Goal: Information Seeking & Learning: Learn about a topic

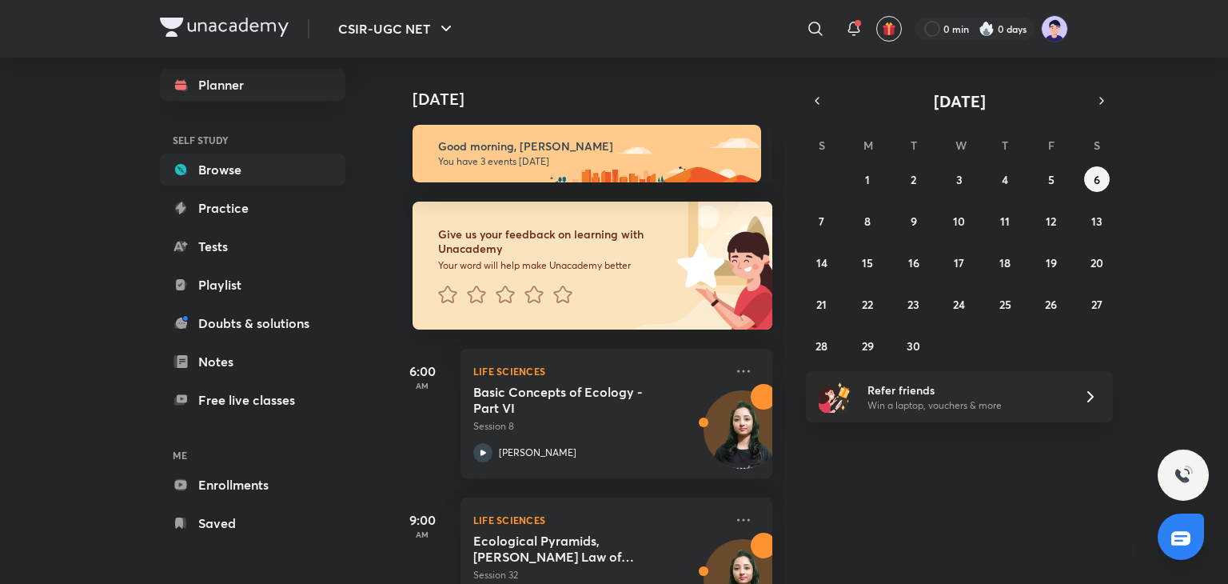
click at [206, 167] on link "Browse" at bounding box center [253, 170] width 186 height 32
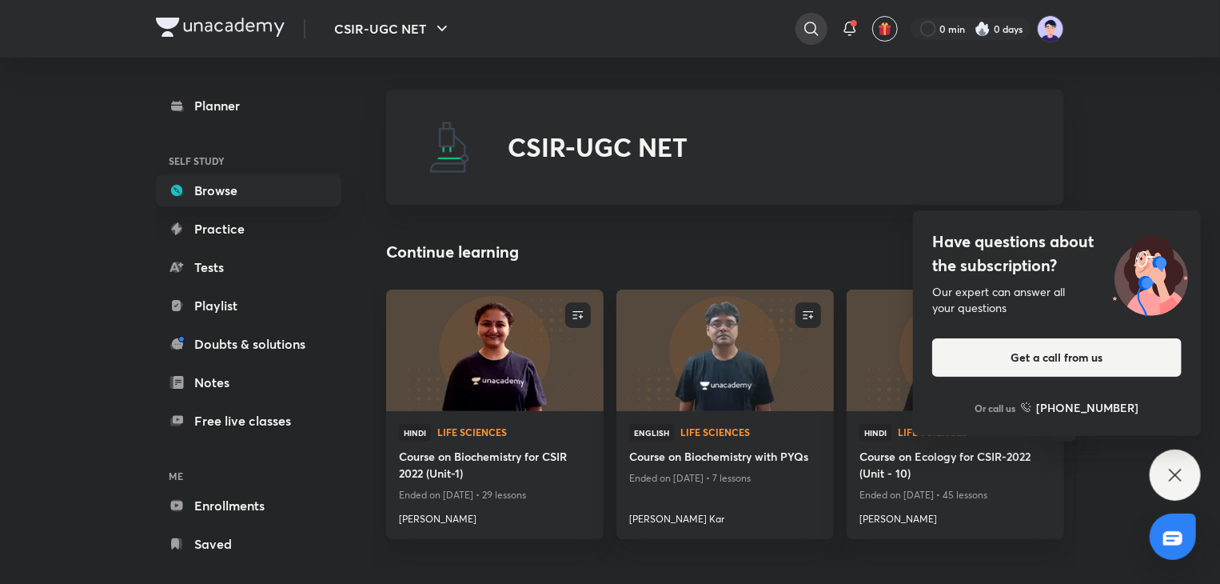
drag, startPoint x: 905, startPoint y: 150, endPoint x: 809, endPoint y: 25, distance: 157.4
click at [809, 25] on icon at bounding box center [811, 28] width 19 height 19
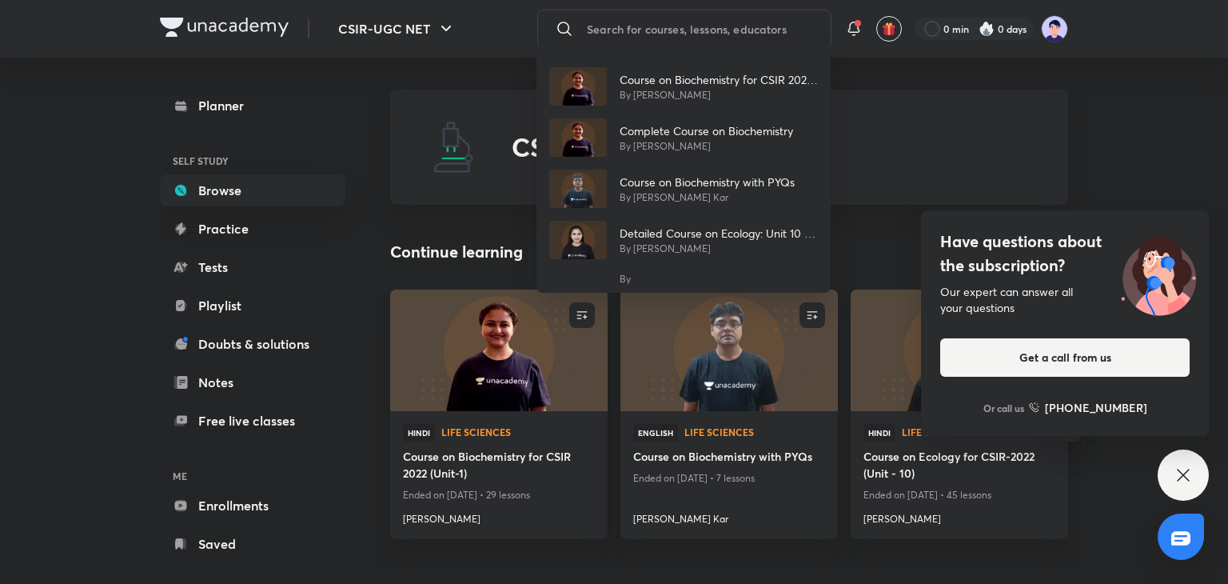
click at [601, 24] on div "Course on Biochemistry for CSIR 2022 (Unit-1) By [PERSON_NAME] Complete Course …" at bounding box center [614, 292] width 1228 height 584
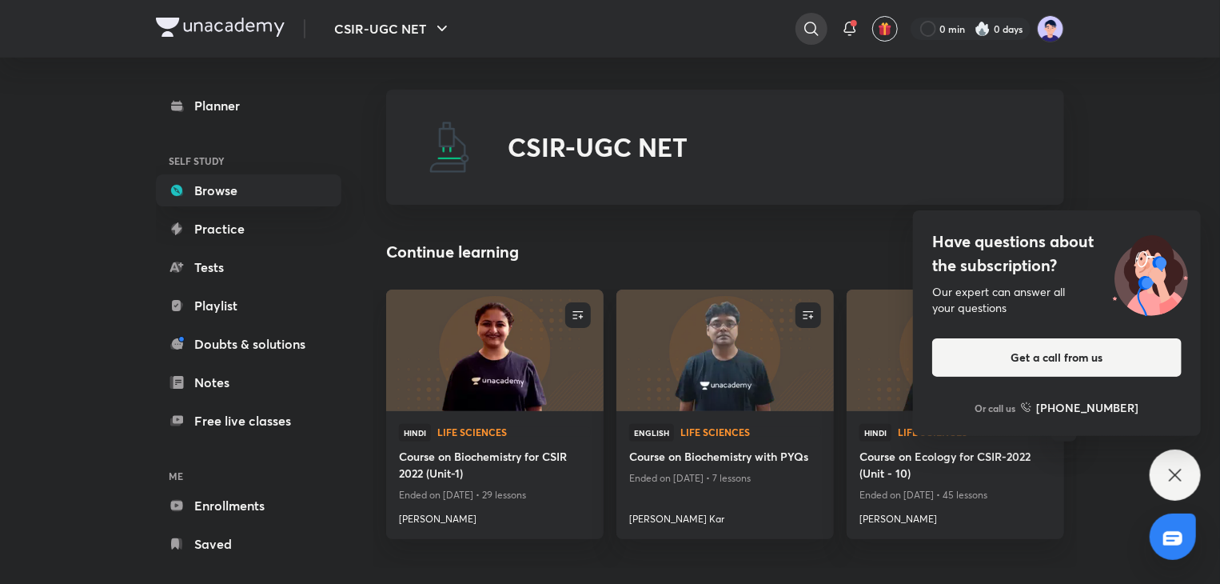
click at [812, 28] on icon at bounding box center [811, 28] width 19 height 19
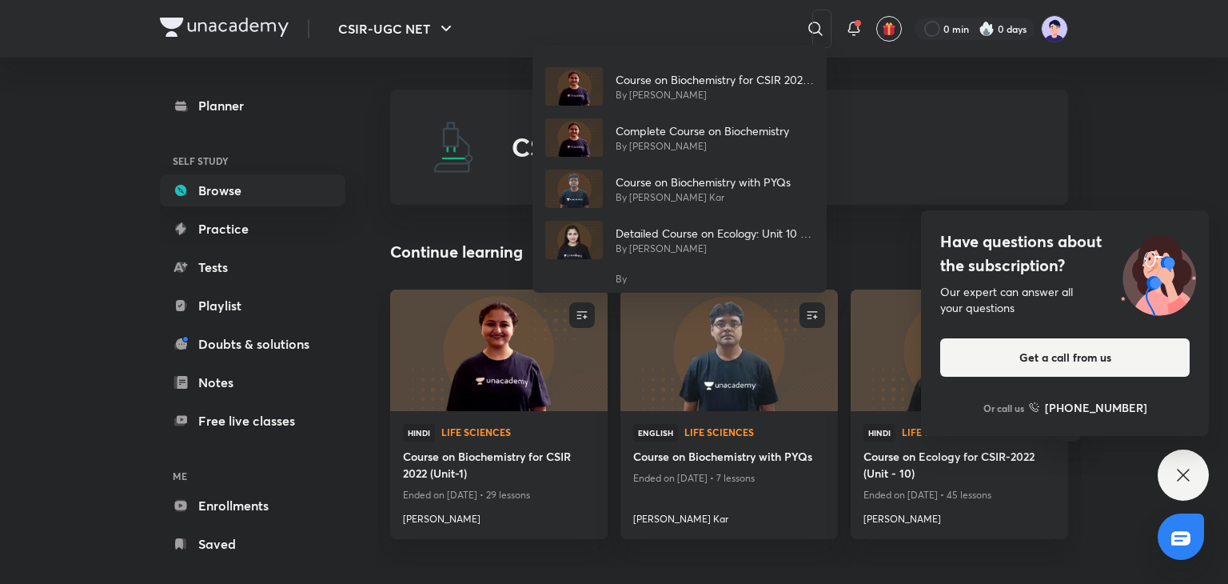
click at [598, 21] on div "Course on Biochemistry for CSIR 2022 (Unit-1) By [PERSON_NAME] Complete Course …" at bounding box center [614, 292] width 1228 height 584
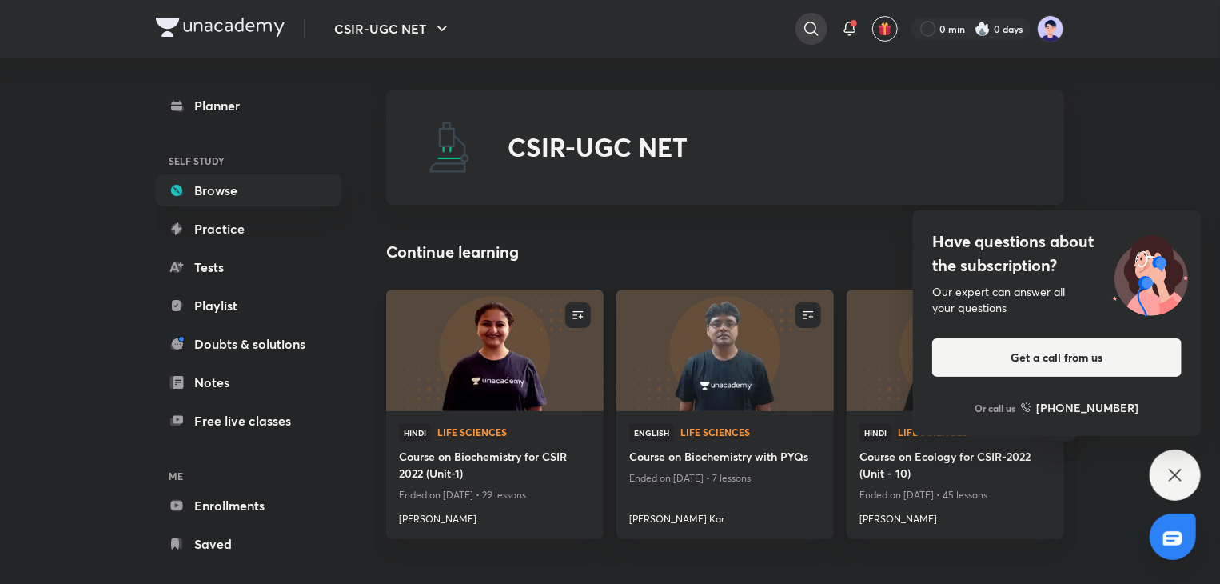
click at [814, 21] on icon at bounding box center [811, 28] width 19 height 19
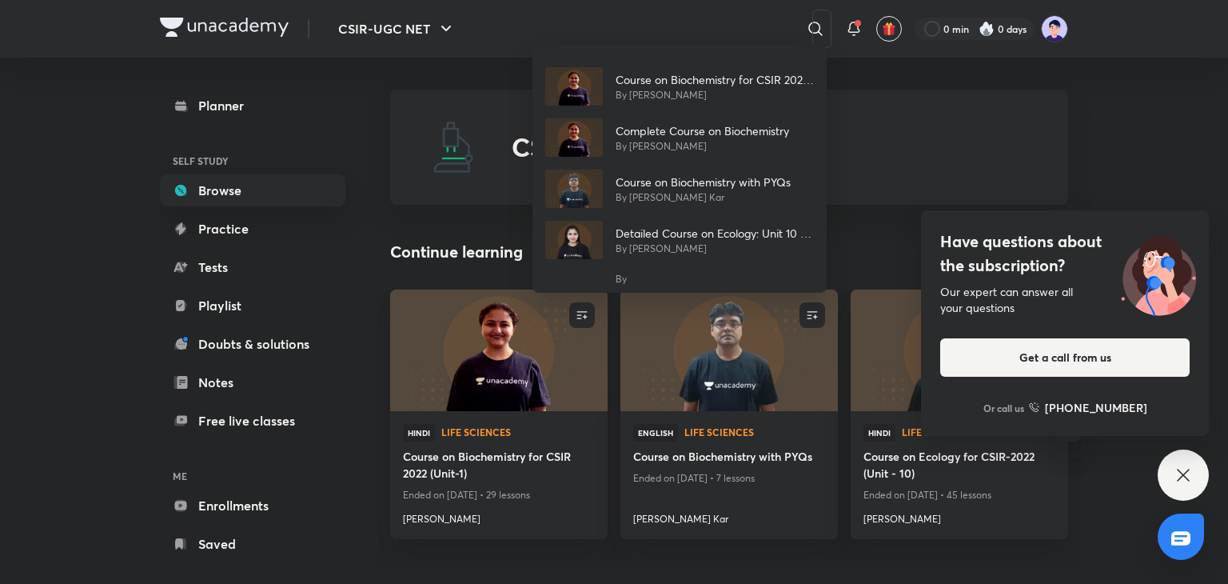
click at [645, 26] on div "Course on Biochemistry for CSIR 2022 (Unit-1) By [PERSON_NAME] Complete Course …" at bounding box center [614, 292] width 1228 height 584
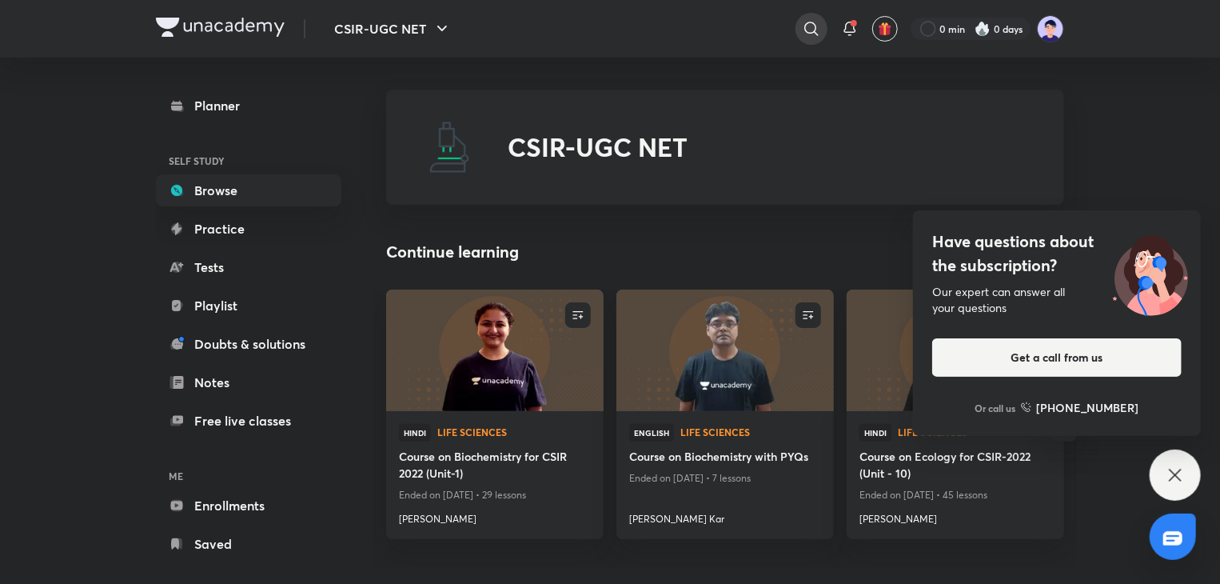
click at [809, 34] on icon at bounding box center [811, 28] width 19 height 19
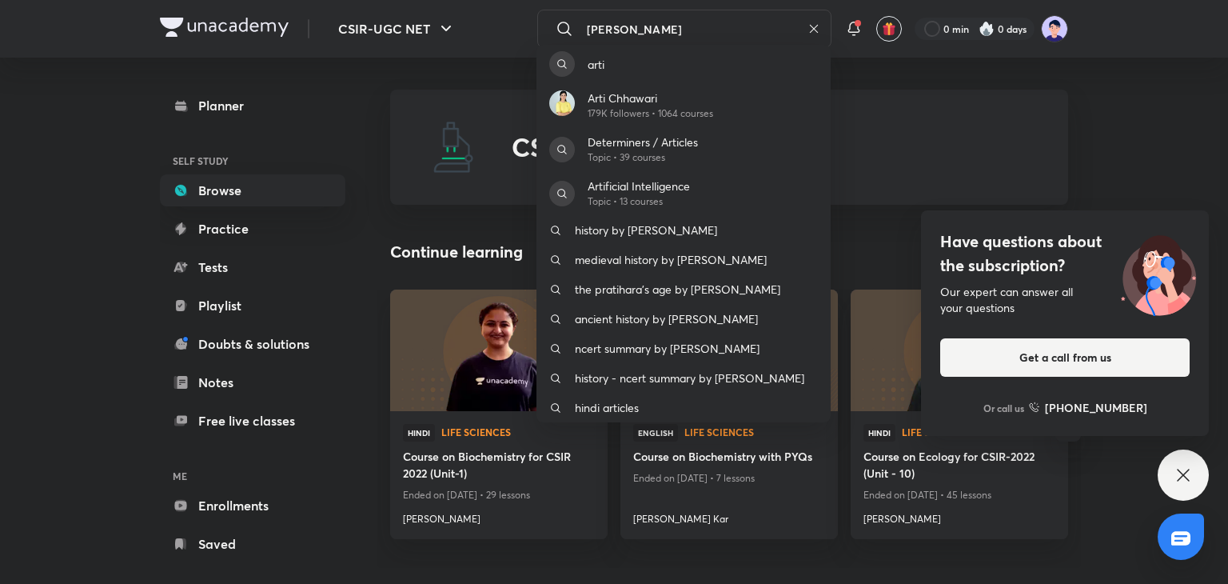
type input "[PERSON_NAME]"
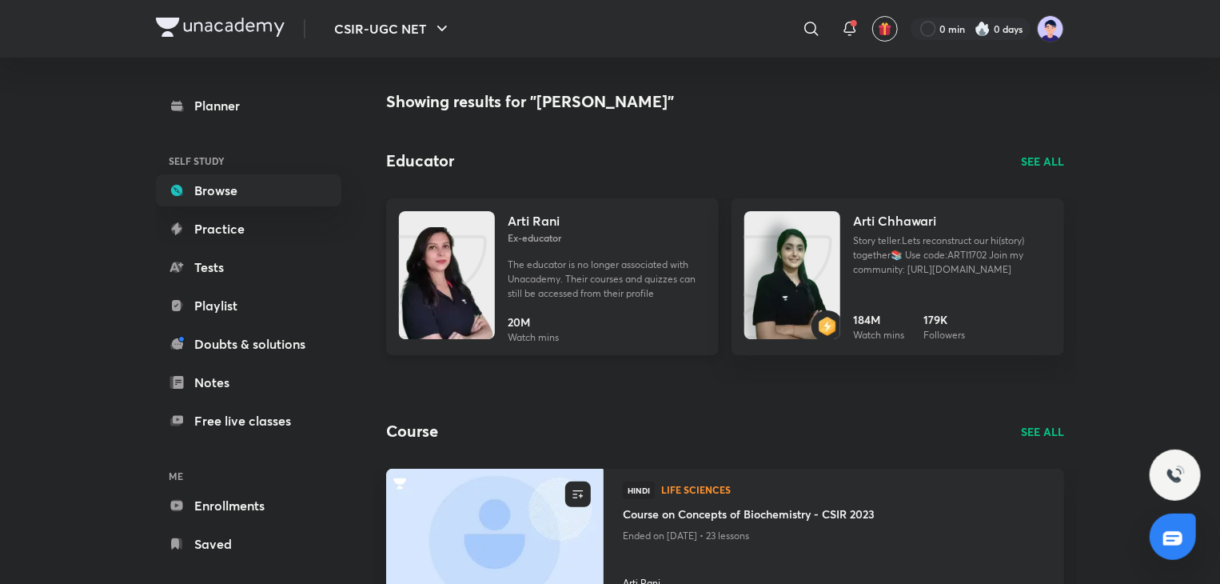
click at [528, 261] on p "The educator is no longer associated with Unacademy. Their courses and quizzes …" at bounding box center [607, 279] width 198 height 43
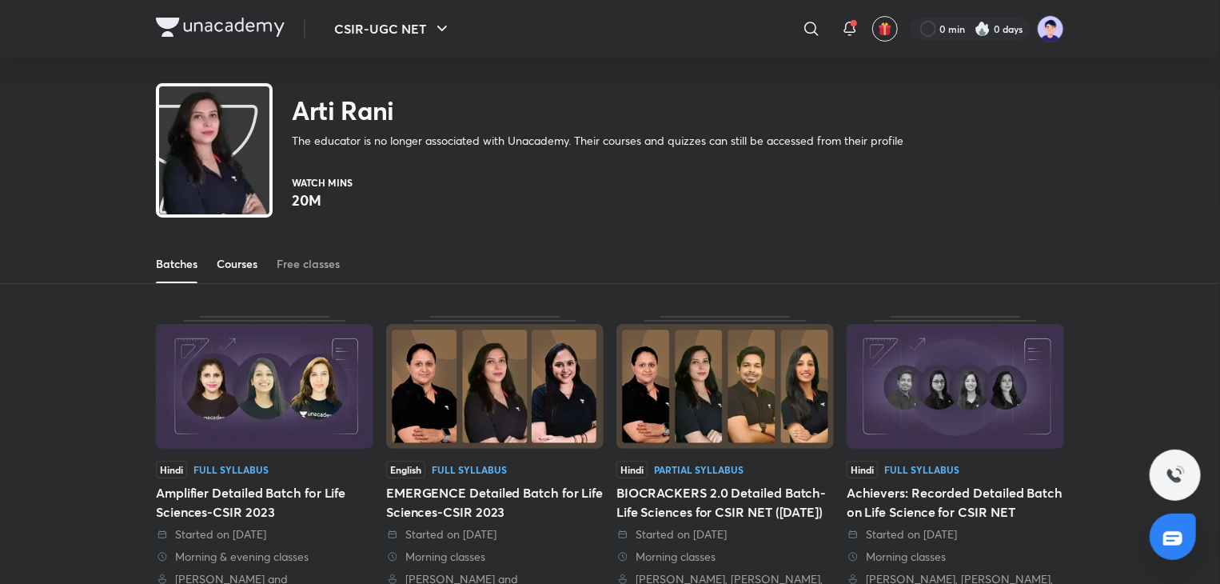
click at [225, 257] on div "Courses" at bounding box center [237, 264] width 41 height 16
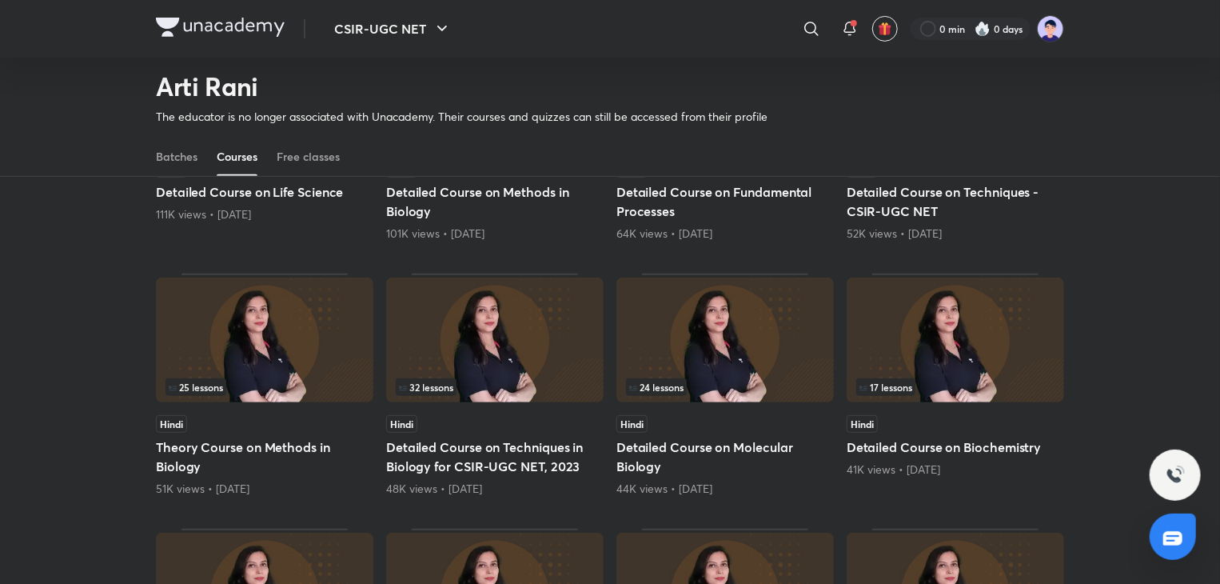
scroll to position [301, 0]
click at [435, 188] on h5 "Detailed Course on Methods in Biology" at bounding box center [495, 201] width 218 height 38
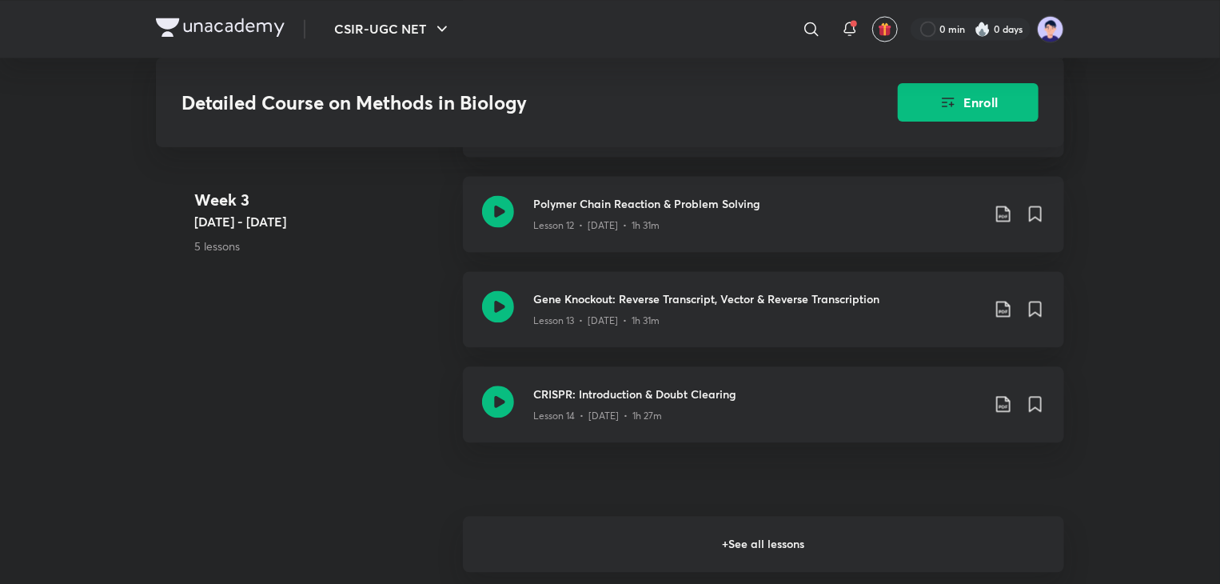
scroll to position [1596, 0]
click at [765, 535] on h6 "+ See all lessons" at bounding box center [763, 542] width 601 height 56
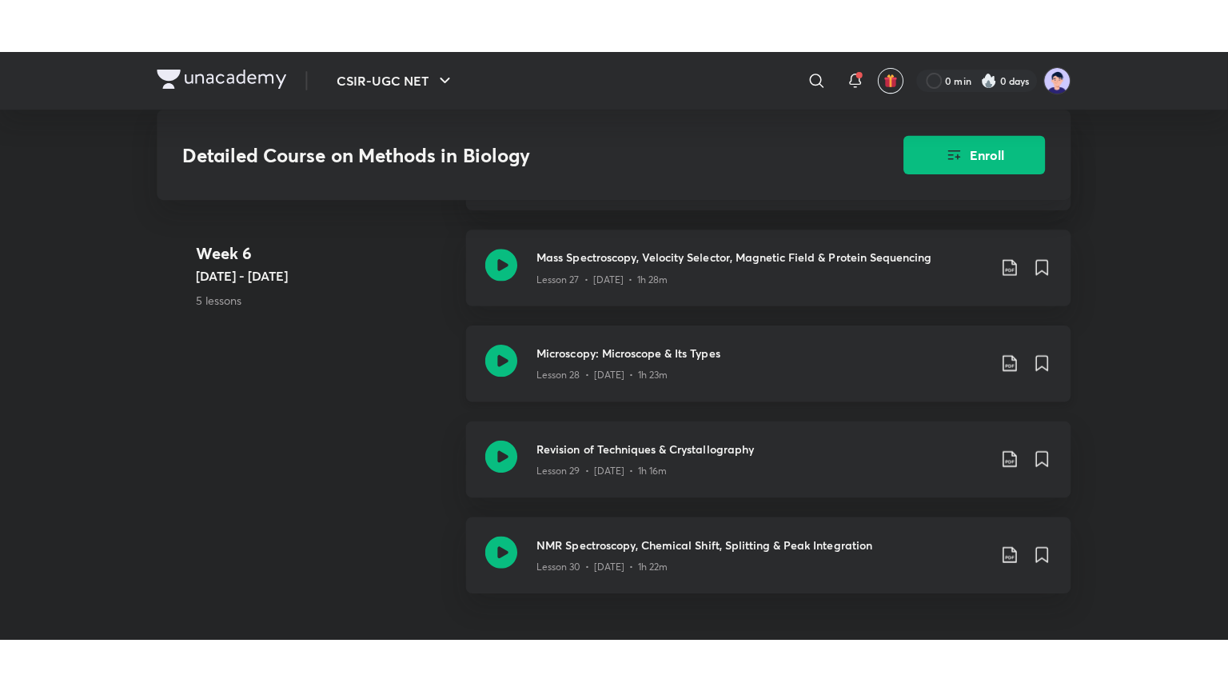
scroll to position [3282, 0]
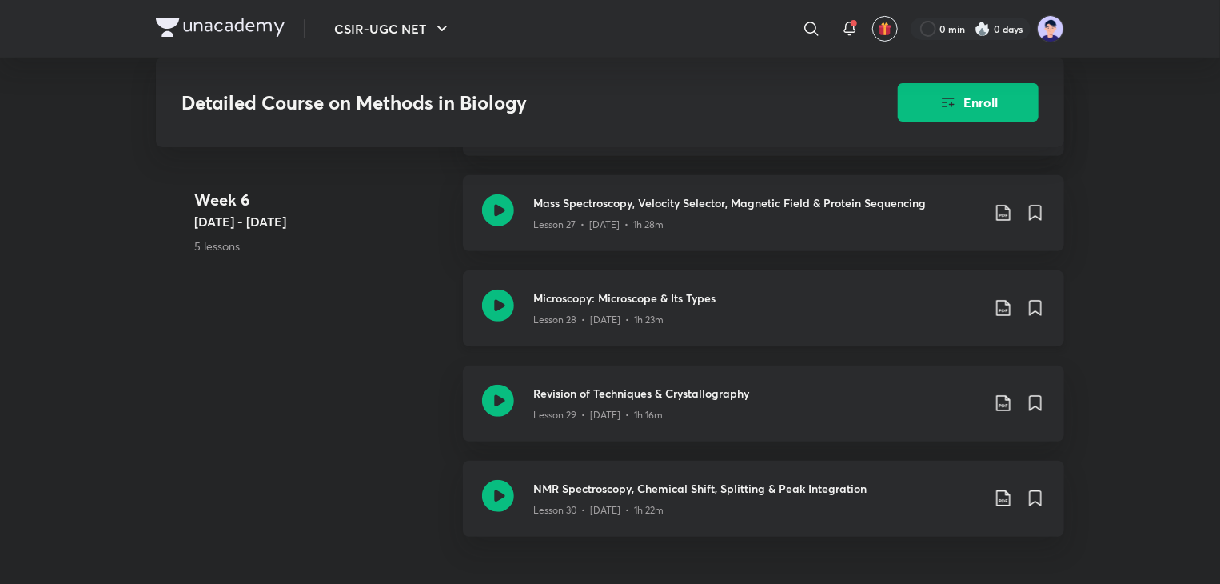
click at [616, 302] on h3 "Microscopy: Microscope & Its Types" at bounding box center [757, 298] width 448 height 17
